Goal: Navigation & Orientation: Find specific page/section

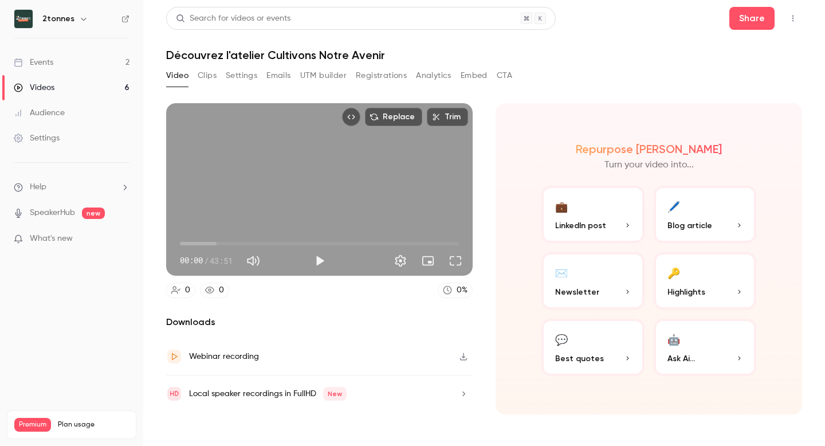
click at [172, 82] on button "Video" at bounding box center [177, 75] width 22 height 18
click at [93, 62] on link "Events 2" at bounding box center [71, 62] width 143 height 25
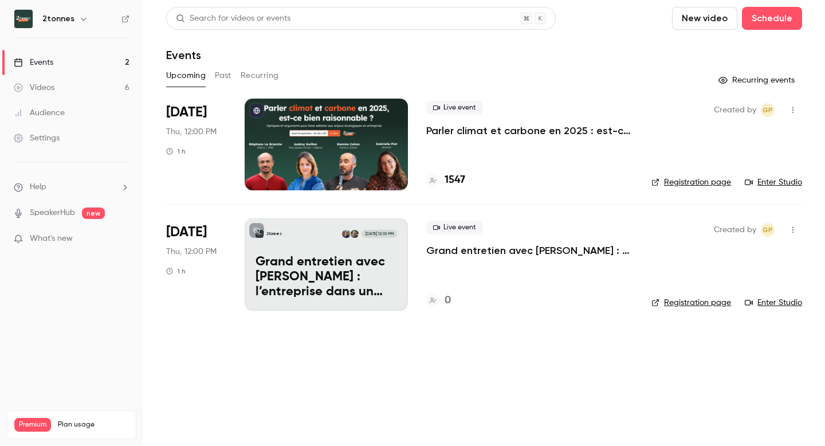
click at [69, 92] on link "Videos 6" at bounding box center [71, 87] width 143 height 25
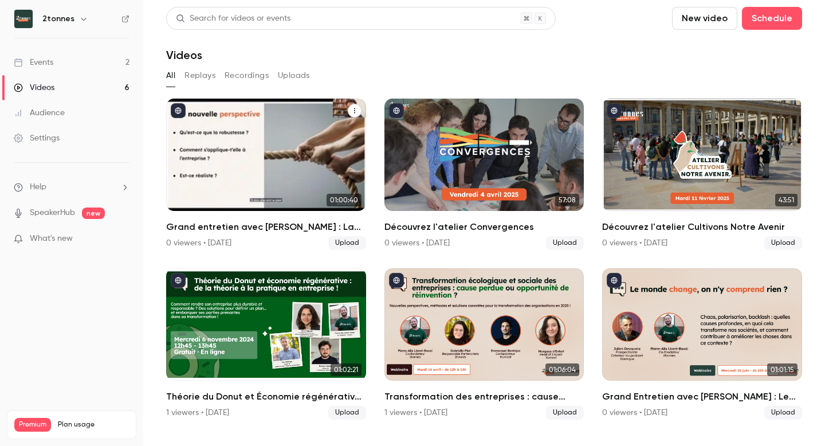
click at [355, 109] on icon "Grand entretien avec Olivier Hamant : La robustesse appliquée aux entreprises" at bounding box center [354, 110] width 7 height 7
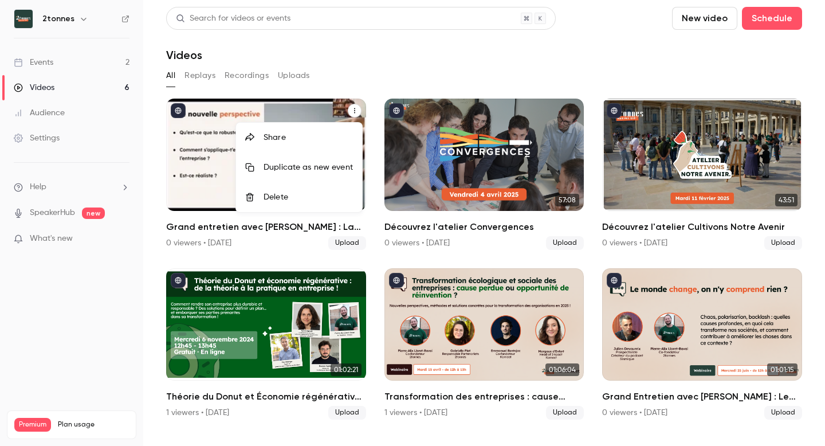
click at [355, 109] on div at bounding box center [412, 223] width 825 height 446
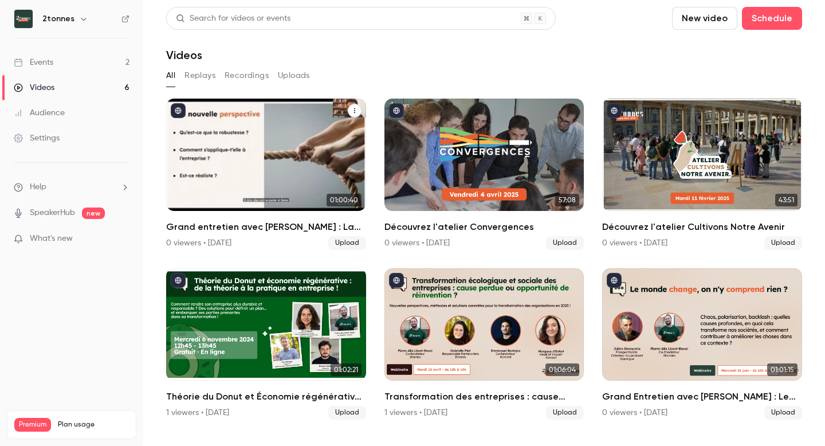
click at [187, 111] on div "Grand entretien avec Olivier Hamant : La robustesse appliquée aux entreprises" at bounding box center [266, 155] width 200 height 112
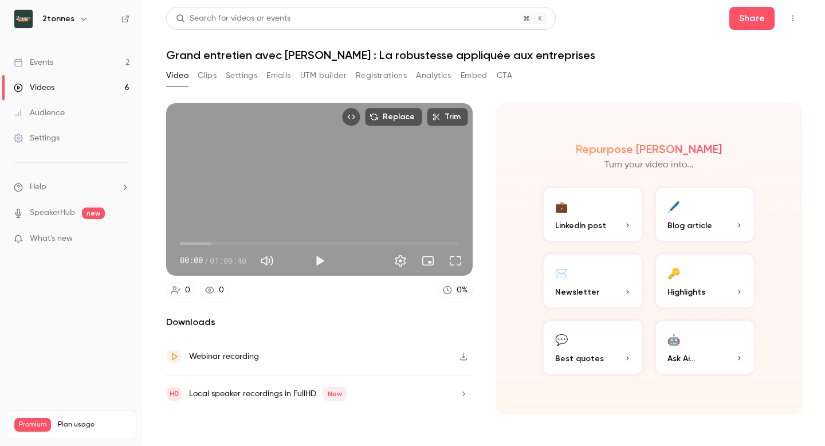
click at [207, 73] on button "Clips" at bounding box center [207, 75] width 19 height 18
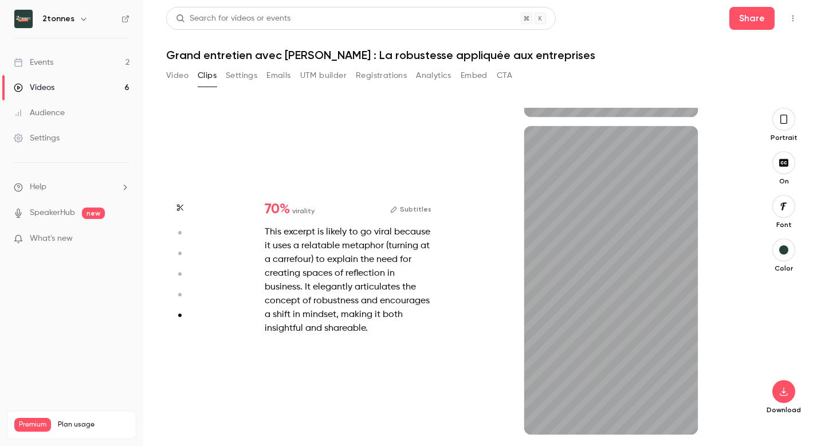
scroll to position [1568, 0]
type input "***"
click at [248, 72] on button "Settings" at bounding box center [242, 75] width 32 height 18
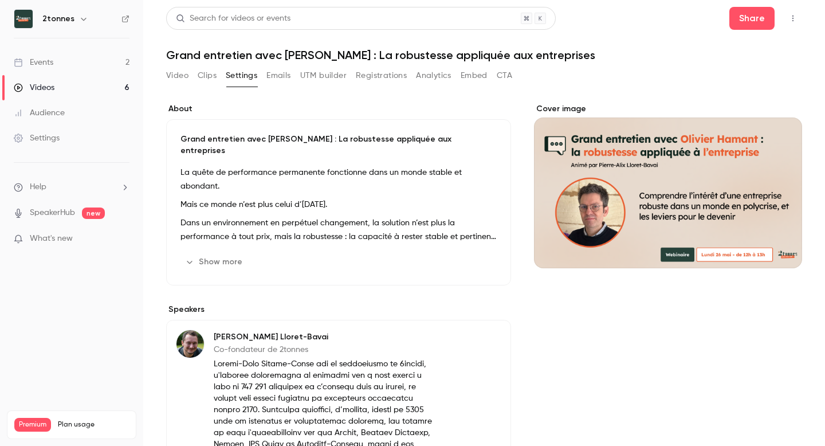
click at [767, 207] on div "Cover image" at bounding box center [668, 185] width 268 height 165
click at [0, 0] on input "Cover image" at bounding box center [0, 0] width 0 height 0
drag, startPoint x: 553, startPoint y: 215, endPoint x: 560, endPoint y: 219, distance: 8.7
click at [560, 219] on div "Cover image" at bounding box center [668, 185] width 268 height 165
click at [0, 0] on input "Cover image" at bounding box center [0, 0] width 0 height 0
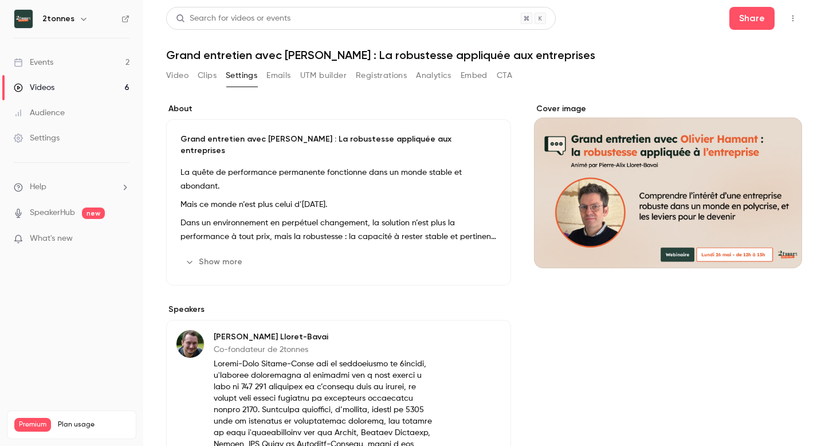
click at [281, 73] on button "Emails" at bounding box center [278, 75] width 24 height 18
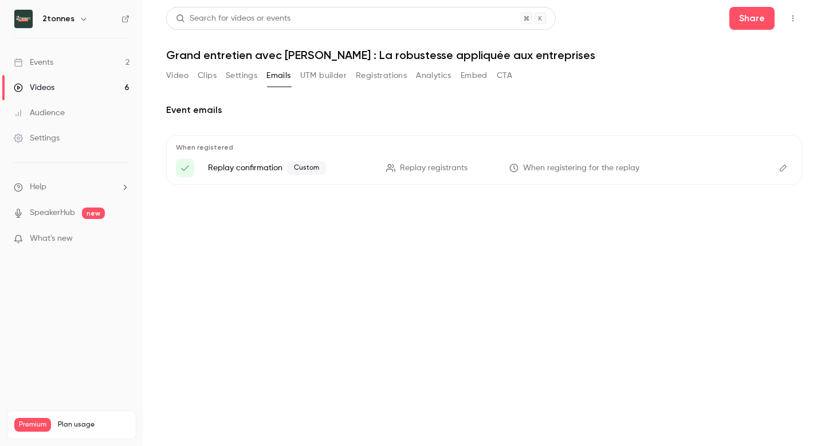
click at [320, 78] on button "UTM builder" at bounding box center [323, 75] width 46 height 18
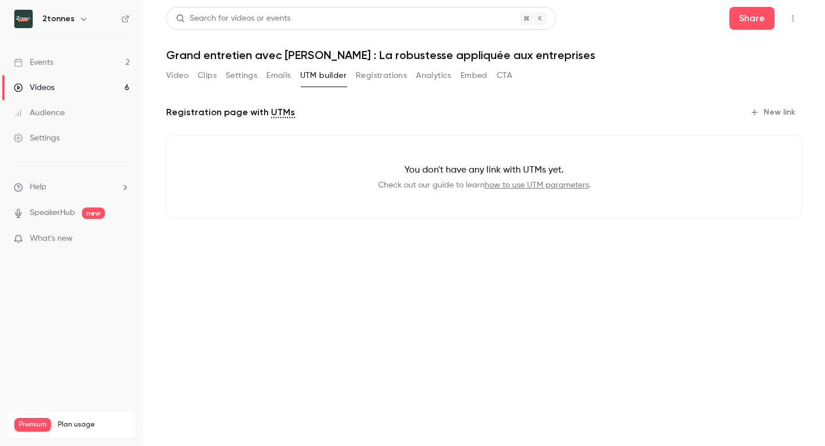
click at [367, 81] on button "Registrations" at bounding box center [381, 75] width 51 height 18
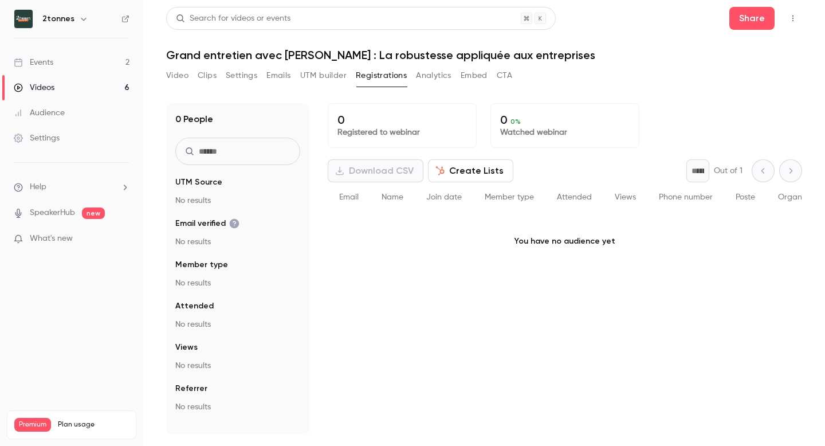
click at [446, 81] on button "Analytics" at bounding box center [434, 75] width 36 height 18
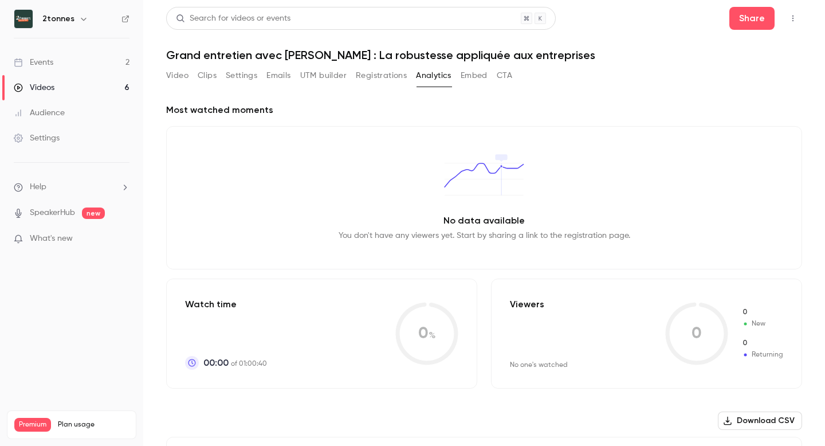
click at [469, 81] on button "Embed" at bounding box center [474, 75] width 27 height 18
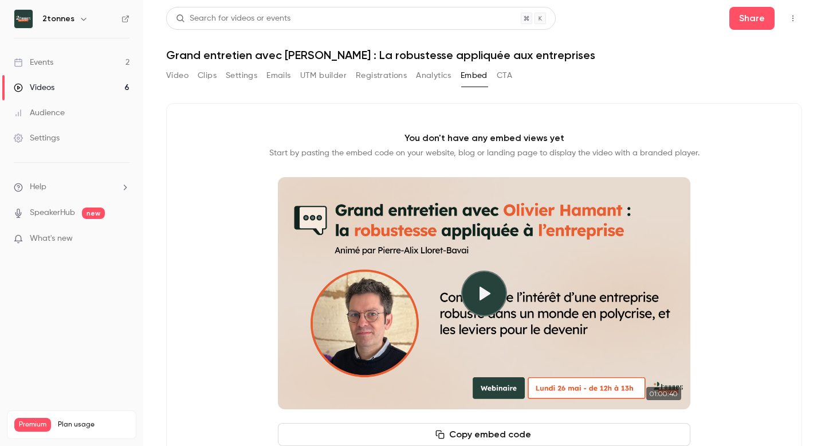
click at [499, 81] on button "CTA" at bounding box center [504, 75] width 15 height 18
